Goal: Task Accomplishment & Management: Use online tool/utility

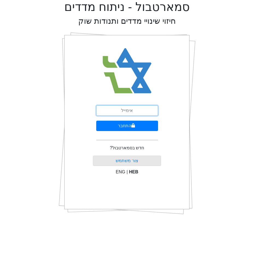
click at [121, 112] on input "email" at bounding box center [127, 110] width 62 height 10
type input "ה"
type input "[EMAIL_ADDRESS][DOMAIN_NAME]"
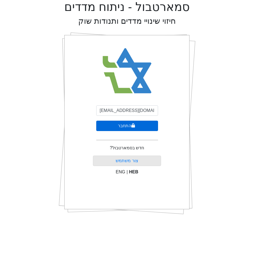
click at [145, 128] on button "התחבר" at bounding box center [127, 126] width 62 height 10
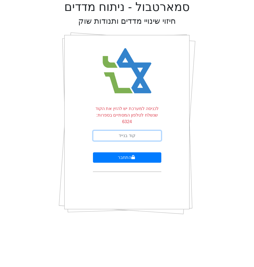
click at [118, 131] on input "text" at bounding box center [127, 136] width 68 height 10
type input "279645"
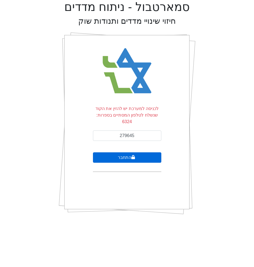
click at [130, 152] on button "התחבר" at bounding box center [127, 157] width 68 height 10
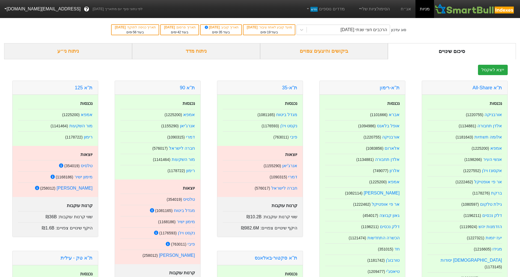
click at [101, 69] on div "ייצא לאקסל" at bounding box center [260, 70] width 512 height 10
click at [187, 125] on link "אנרג'יאן" at bounding box center [187, 125] width 15 height 5
